Goal: Task Accomplishment & Management: Manage account settings

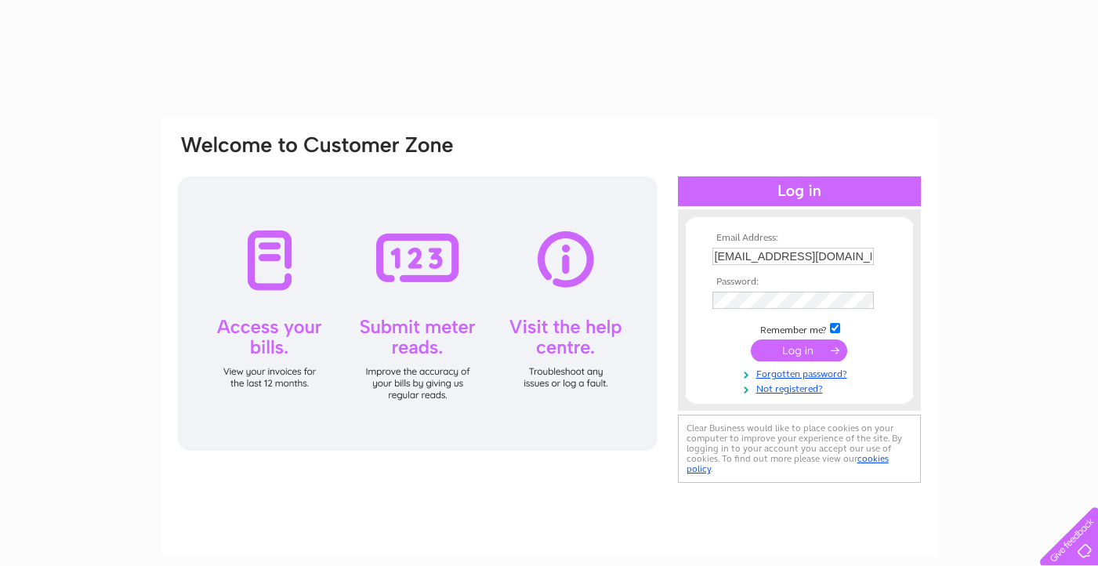
click at [782, 351] on input "submit" at bounding box center [798, 350] width 96 height 22
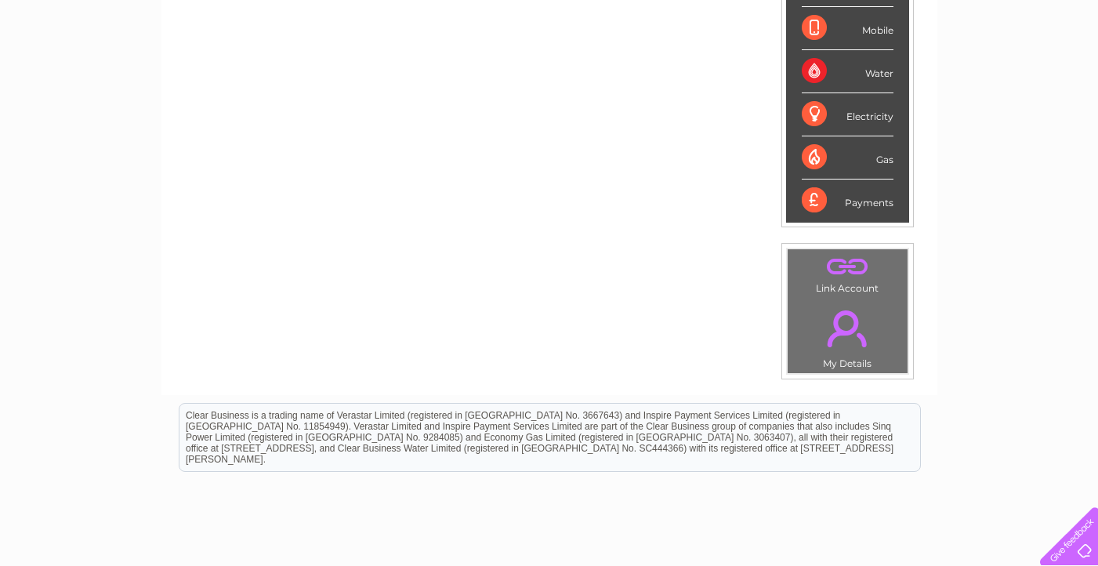
scroll to position [131, 0]
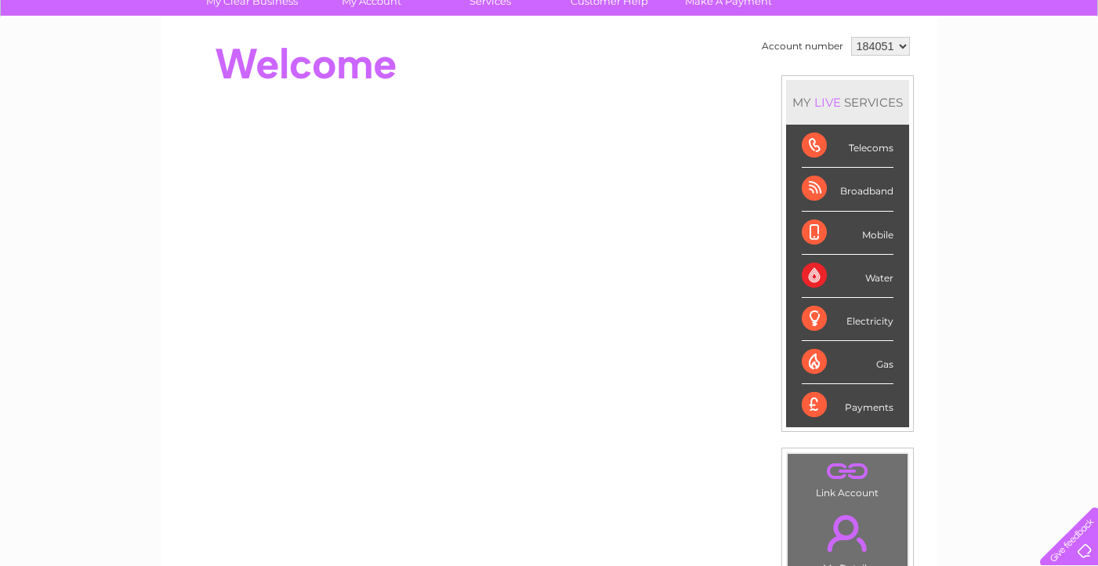
click at [841, 195] on div "Broadband" at bounding box center [847, 189] width 92 height 43
click at [816, 191] on div "Broadband" at bounding box center [847, 189] width 92 height 43
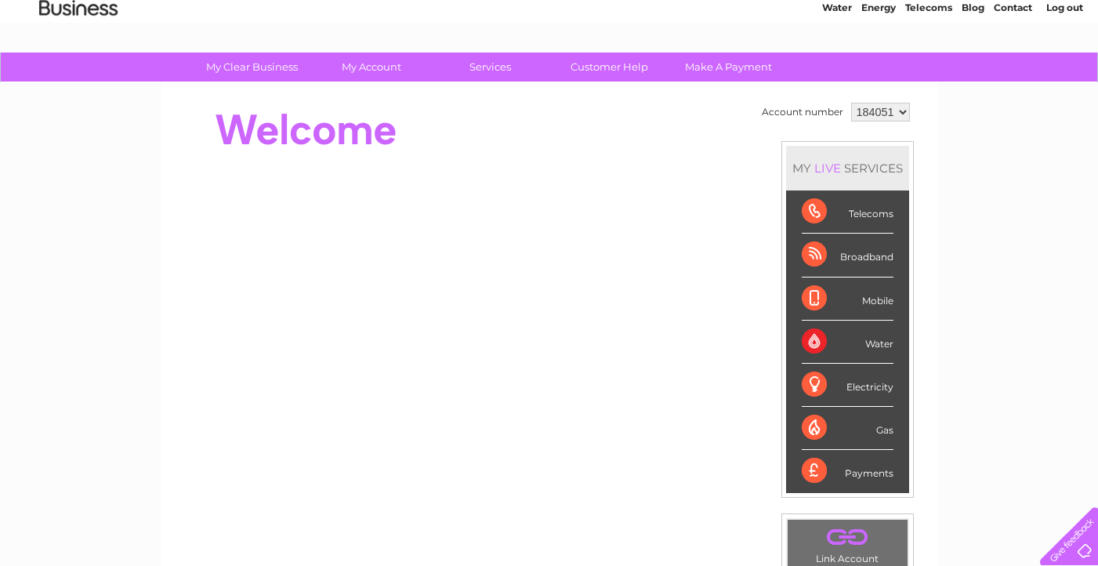
scroll to position [52, 0]
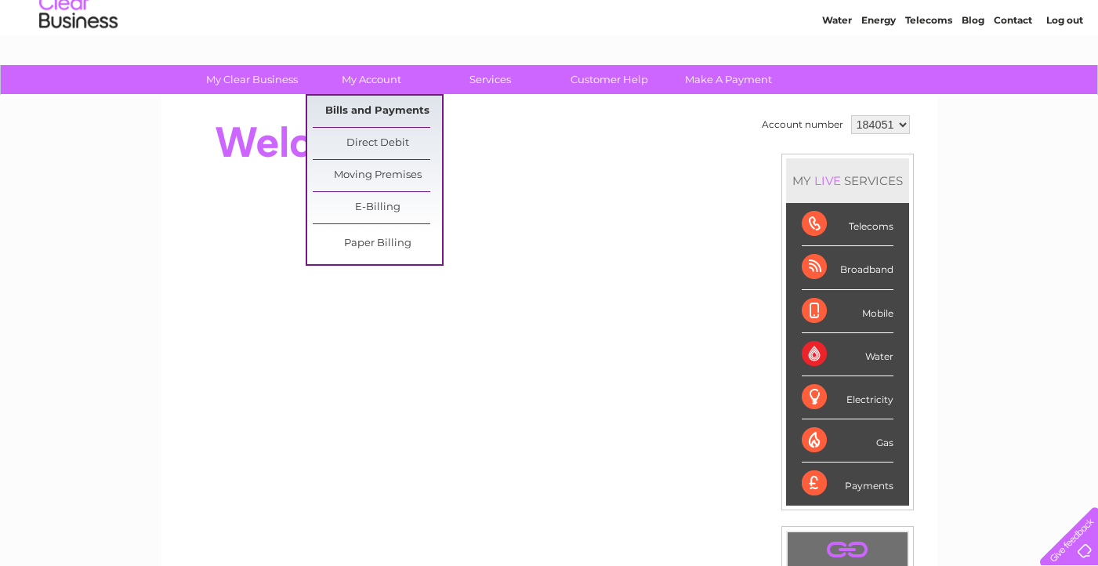
click at [379, 110] on link "Bills and Payments" at bounding box center [377, 111] width 129 height 31
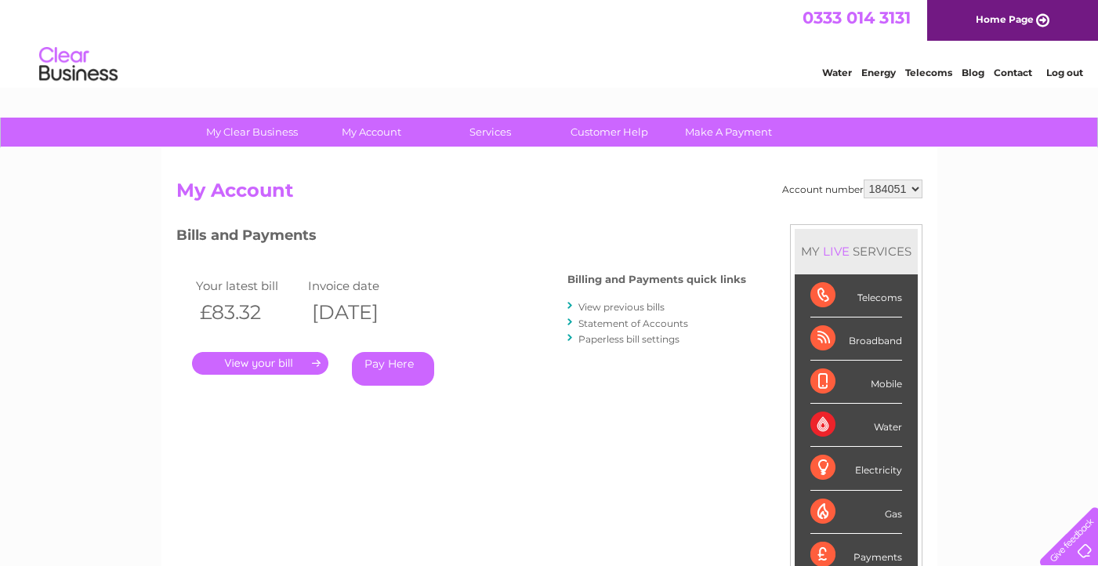
click at [282, 368] on link "." at bounding box center [260, 363] width 136 height 23
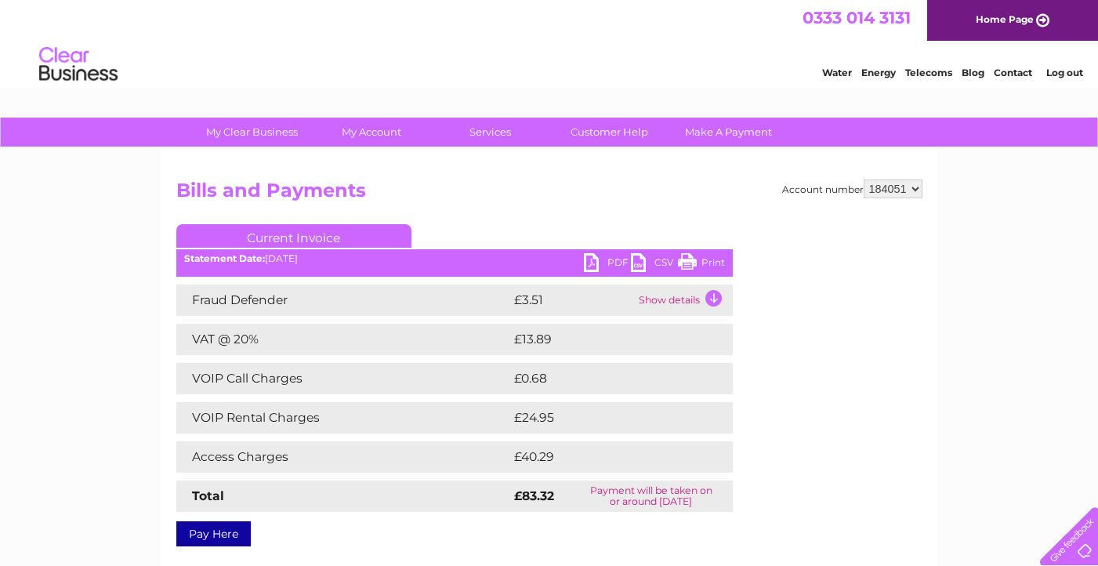
click at [592, 262] on link "PDF" at bounding box center [607, 264] width 47 height 23
